Goal: Information Seeking & Learning: Learn about a topic

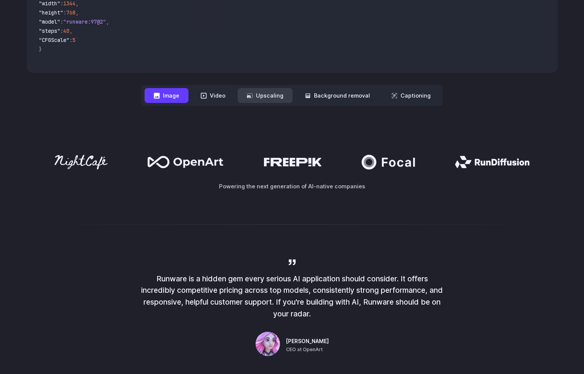
scroll to position [299, 0]
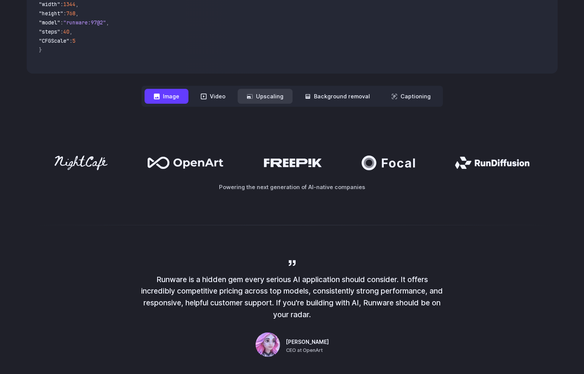
click at [279, 100] on button "Upscaling" at bounding box center [265, 96] width 55 height 15
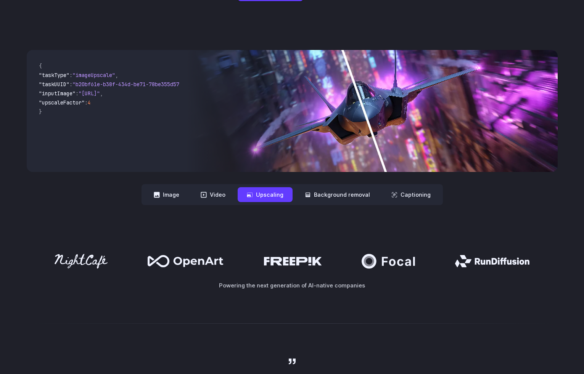
scroll to position [169, 0]
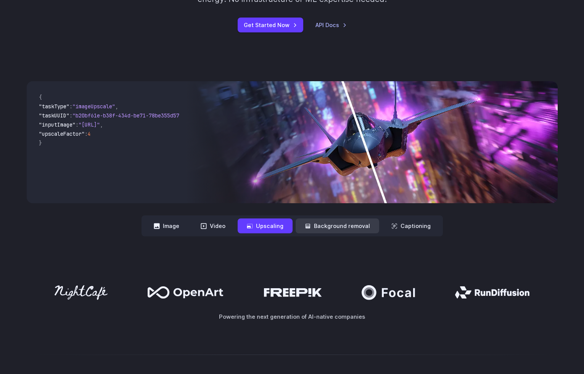
click at [343, 228] on button "Background removal" at bounding box center [338, 226] width 84 height 15
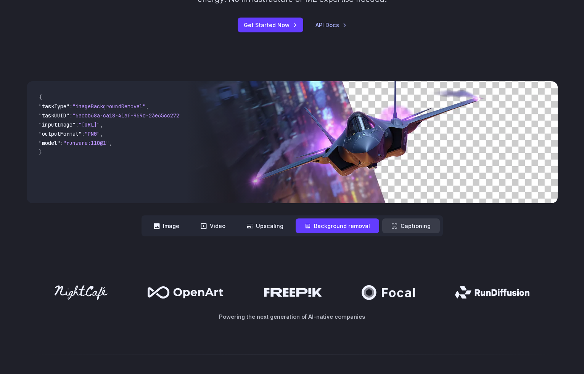
click at [420, 226] on button "Captioning" at bounding box center [411, 226] width 58 height 15
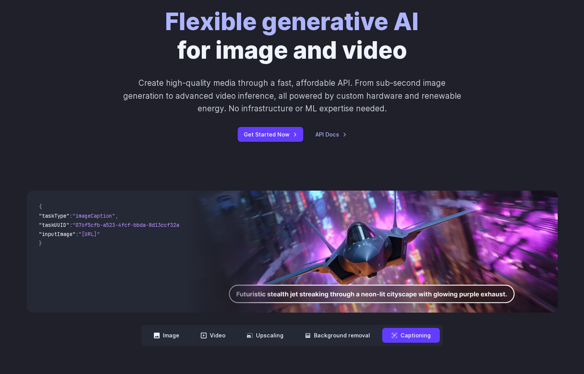
scroll to position [0, 0]
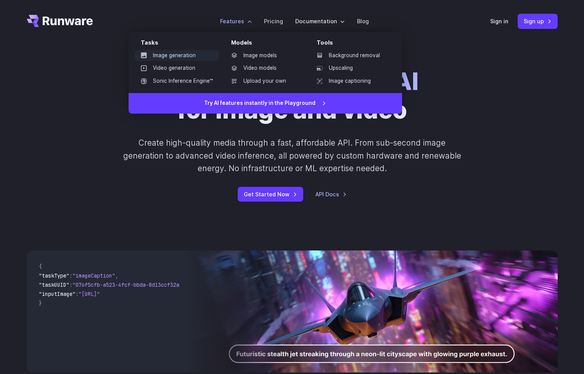
click at [195, 56] on link "Image generation" at bounding box center [177, 55] width 84 height 11
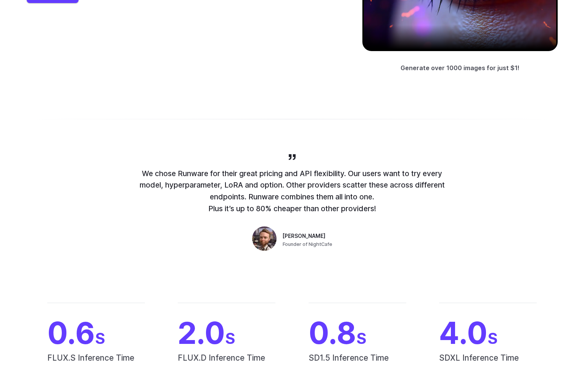
scroll to position [13, 0]
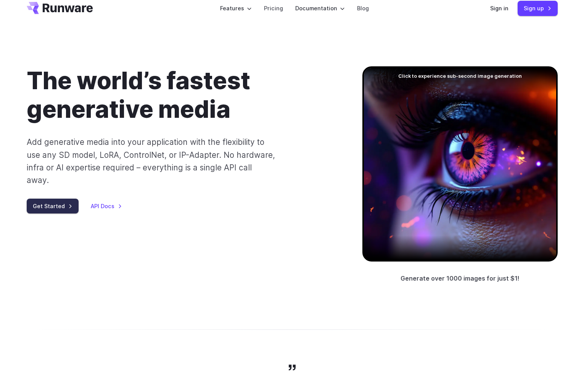
click at [39, 199] on link "Get Started" at bounding box center [53, 206] width 52 height 15
click at [52, 199] on link "Get Started" at bounding box center [53, 206] width 52 height 15
click at [99, 202] on link "API Docs" at bounding box center [106, 206] width 31 height 9
